Goal: Task Accomplishment & Management: Use online tool/utility

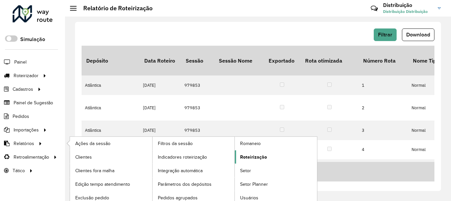
click at [239, 155] on link "Roteirização" at bounding box center [276, 156] width 82 height 13
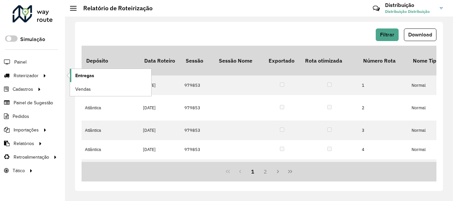
click at [93, 77] on span "Entregas" at bounding box center [84, 75] width 19 height 7
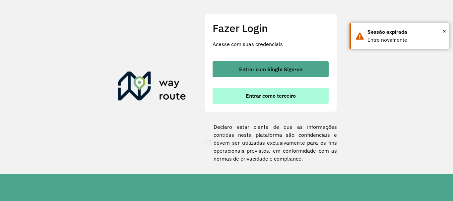
click at [283, 97] on span "Entrar como terceiro" at bounding box center [271, 95] width 50 height 5
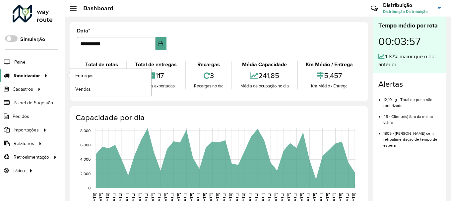
click at [35, 72] on span "Roteirizador" at bounding box center [27, 75] width 26 height 7
click at [93, 76] on span "Entregas" at bounding box center [84, 75] width 19 height 7
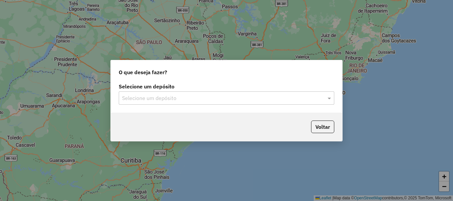
click at [154, 100] on input "text" at bounding box center [220, 98] width 196 height 8
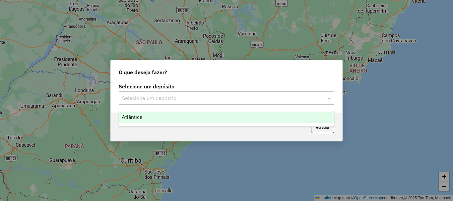
click at [164, 120] on div "Atlântica" at bounding box center [226, 117] width 215 height 11
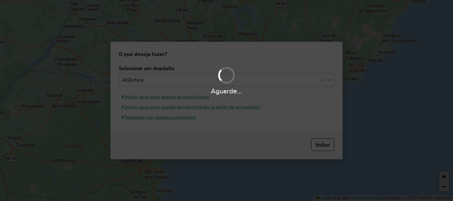
click at [176, 119] on hb-app "Aguarde... Pop-up bloqueado! Seu navegador bloqueou automáticamente a abertura …" at bounding box center [226, 100] width 453 height 201
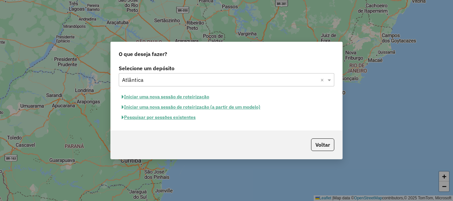
click at [167, 124] on div "Selecione um depósito Selecione um depósito × Atlântica × Iniciar uma nova sess…" at bounding box center [226, 96] width 231 height 67
click at [177, 119] on button "Pesquisar por sessões existentes" at bounding box center [159, 117] width 80 height 10
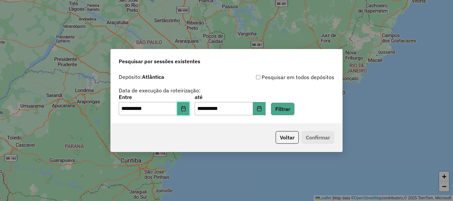
click at [190, 113] on button "Choose Date" at bounding box center [183, 108] width 13 height 13
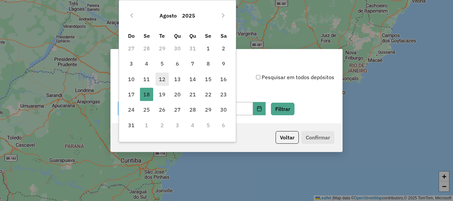
click at [158, 80] on span "12" at bounding box center [161, 79] width 13 height 13
type input "**********"
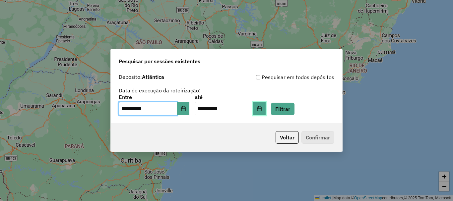
click at [265, 111] on button "Choose Date" at bounding box center [259, 108] width 13 height 13
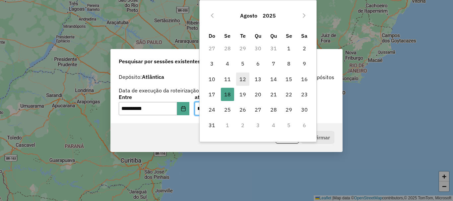
click at [240, 78] on span "12" at bounding box center [242, 79] width 13 height 13
type input "**********"
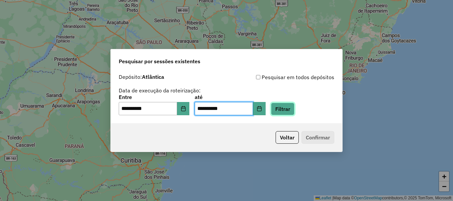
click at [294, 109] on button "Filtrar" at bounding box center [283, 109] width 24 height 13
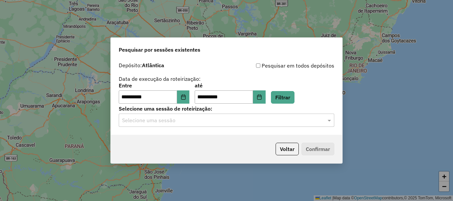
drag, startPoint x: 181, startPoint y: 122, endPoint x: 184, endPoint y: 129, distance: 7.3
click at [182, 122] on input "text" at bounding box center [220, 121] width 196 height 8
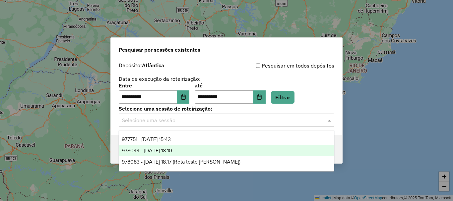
click at [192, 148] on div "978044 - 12/08/2025 18:10" at bounding box center [226, 150] width 215 height 11
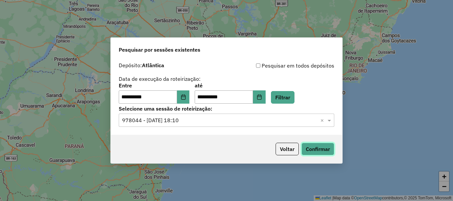
click at [329, 148] on button "Confirmar" at bounding box center [317, 149] width 33 height 13
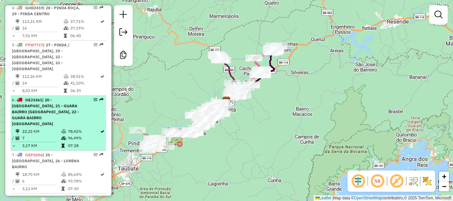
scroll to position [398, 0]
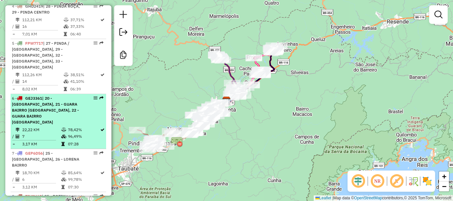
click at [48, 100] on div "6 - GEJ3361 | 20 - [GEOGRAPHIC_DATA], 21 - [GEOGRAPHIC_DATA], 22 - GUARA BAIRRO…" at bounding box center [47, 110] width 70 height 30
select select "**********"
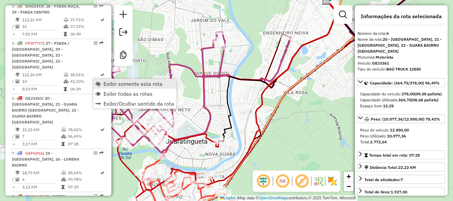
click at [124, 85] on span "Exibir somente esta rota" at bounding box center [132, 83] width 59 height 5
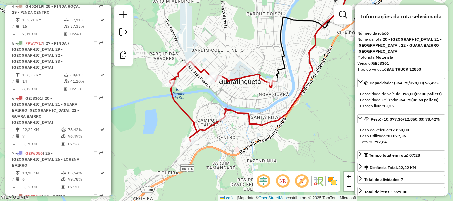
drag, startPoint x: 198, startPoint y: 91, endPoint x: 251, endPoint y: 32, distance: 80.0
click at [251, 32] on div "Janela de atendimento Grade de atendimento Capacidade Transportadoras Veículos …" at bounding box center [226, 100] width 453 height 201
